Goal: Information Seeking & Learning: Learn about a topic

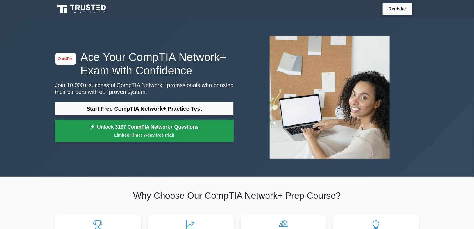
scroll to position [5, 0]
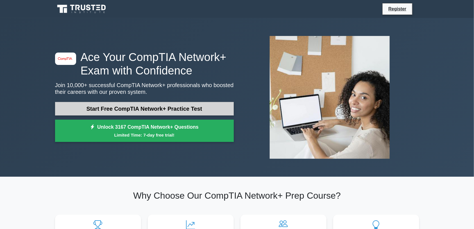
click at [184, 104] on link "Start Free CompTIA Network+ Practice Test" at bounding box center [144, 108] width 179 height 13
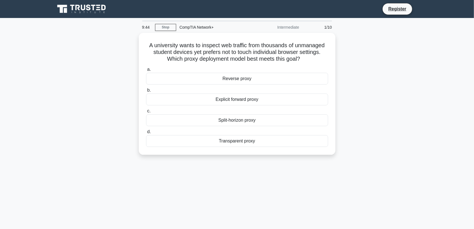
scroll to position [5, 0]
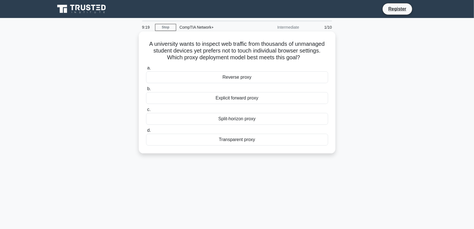
drag, startPoint x: 144, startPoint y: 44, endPoint x: 310, endPoint y: 60, distance: 166.5
type textarea "A university wants to inspect web traffic from thousands of unmanaged student d…"
click at [310, 60] on div "A university wants to inspect web traffic from thousands of unmanaged student d…" at bounding box center [237, 92] width 192 height 117
copy h5 "A university wants to inspect web traffic from thousands of unmanaged student d…"
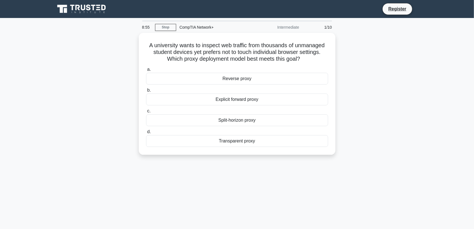
click at [212, 190] on div "8:55 Stop CompTIA Network+ Intermediate 1/10 A university wants to inspect web …" at bounding box center [237, 160] width 371 height 281
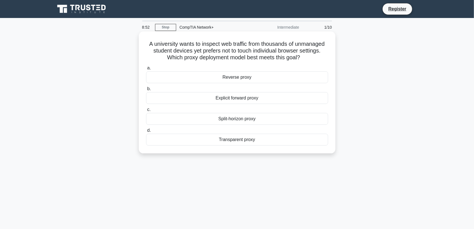
click at [210, 80] on div "Reverse proxy" at bounding box center [237, 77] width 182 height 12
click at [146, 70] on input "a. Reverse proxy" at bounding box center [146, 68] width 0 height 4
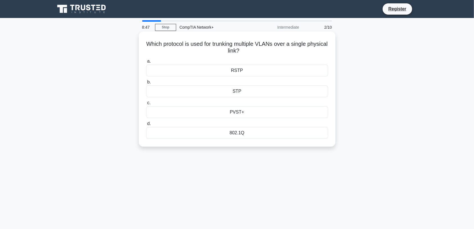
click at [222, 138] on div "802.1Q" at bounding box center [237, 133] width 182 height 12
click at [146, 126] on input "d. 802.1Q" at bounding box center [146, 124] width 0 height 4
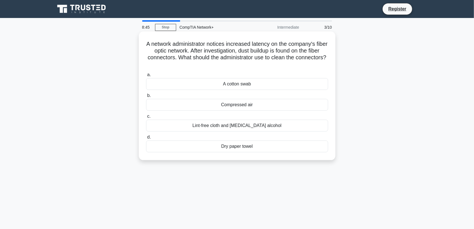
click at [205, 91] on div "a. A cotton swab b. Compressed air c. d." at bounding box center [237, 111] width 189 height 83
click at [205, 85] on div "A cotton swab" at bounding box center [237, 84] width 182 height 12
click at [146, 77] on input "a. A cotton swab" at bounding box center [146, 75] width 0 height 4
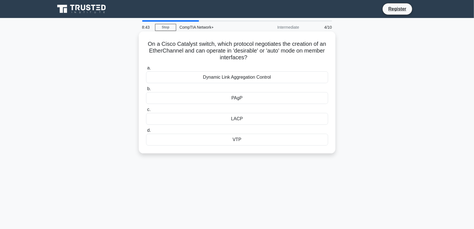
click at [212, 82] on div "Dynamic Link Aggregation Control" at bounding box center [237, 77] width 182 height 12
click at [146, 70] on input "a. Dynamic Link Aggregation Control" at bounding box center [146, 68] width 0 height 4
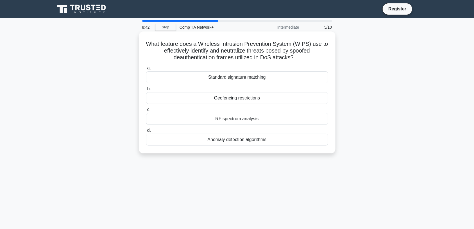
click at [206, 125] on div "RF spectrum analysis" at bounding box center [237, 119] width 182 height 12
click at [146, 112] on input "c. RF spectrum analysis" at bounding box center [146, 110] width 0 height 4
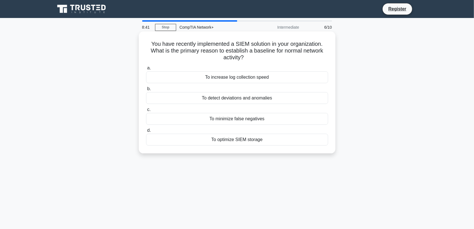
click at [217, 102] on div "To detect deviations and anomalies" at bounding box center [237, 98] width 182 height 12
click at [146, 91] on input "b. To detect deviations and anomalies" at bounding box center [146, 89] width 0 height 4
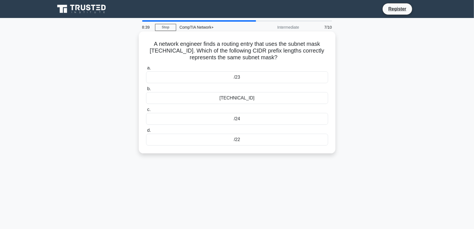
click at [222, 101] on div "255.255.254.0" at bounding box center [237, 98] width 182 height 12
click at [146, 91] on input "b. 255.255.254.0" at bounding box center [146, 89] width 0 height 4
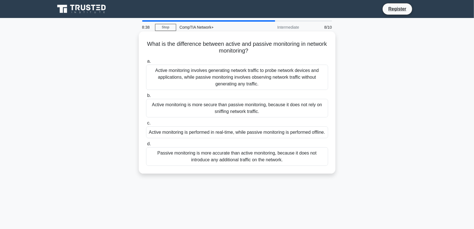
click at [223, 111] on div "Active monitoring is more secure than passive monitoring, because it does not r…" at bounding box center [237, 108] width 182 height 19
click at [146, 97] on input "b. Active monitoring is more secure than passive monitoring, because it does no…" at bounding box center [146, 96] width 0 height 4
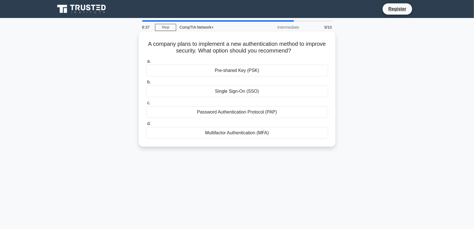
click at [225, 72] on div "Pre-shared Key (PSK)" at bounding box center [237, 71] width 182 height 12
click at [146, 63] on input "a. Pre-shared Key (PSK)" at bounding box center [146, 62] width 0 height 4
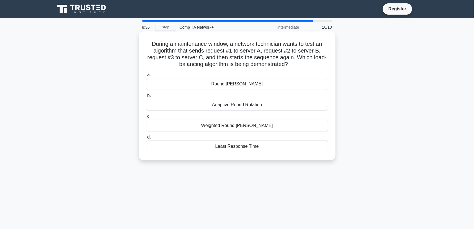
click at [223, 106] on div "Adaptive Round Rotation" at bounding box center [237, 105] width 182 height 12
click at [146, 97] on input "b. Adaptive Round Rotation" at bounding box center [146, 96] width 0 height 4
